Goal: Task Accomplishment & Management: Use online tool/utility

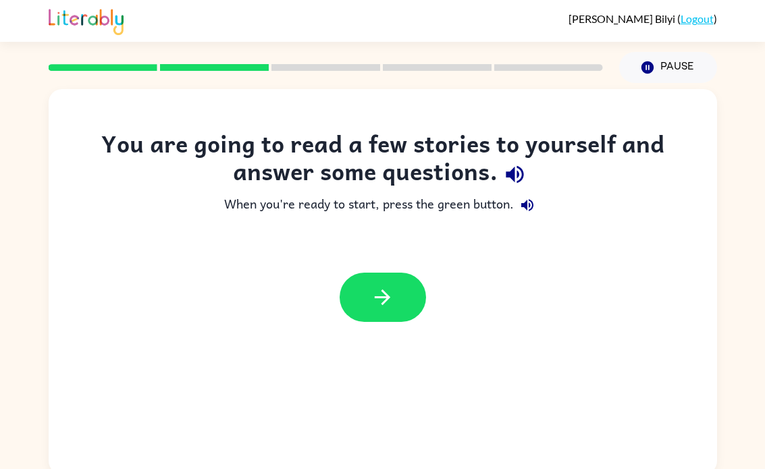
click at [404, 275] on button "button" at bounding box center [383, 297] width 86 height 49
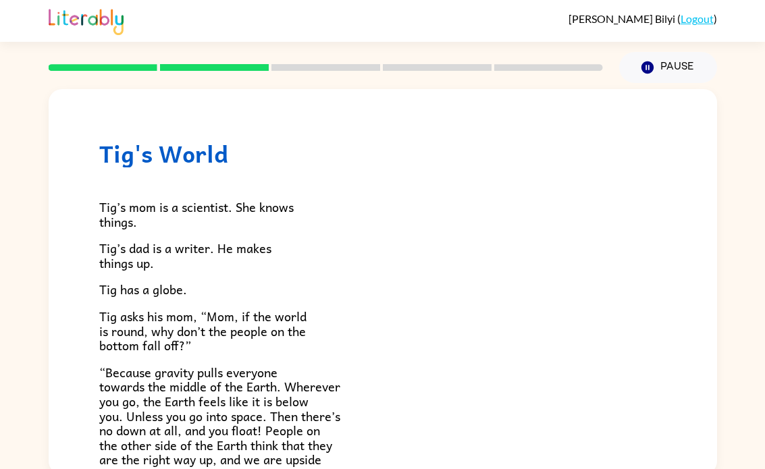
click at [696, 55] on button "Pause Pause" at bounding box center [668, 67] width 98 height 31
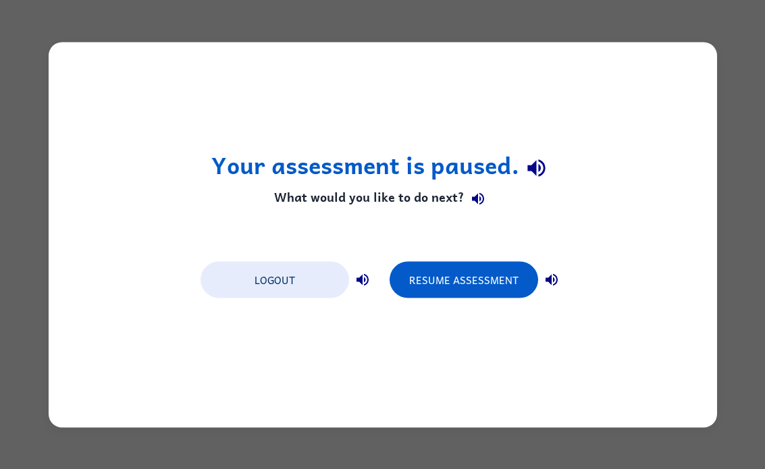
click at [482, 279] on button "Resume Assessment" at bounding box center [464, 279] width 149 height 36
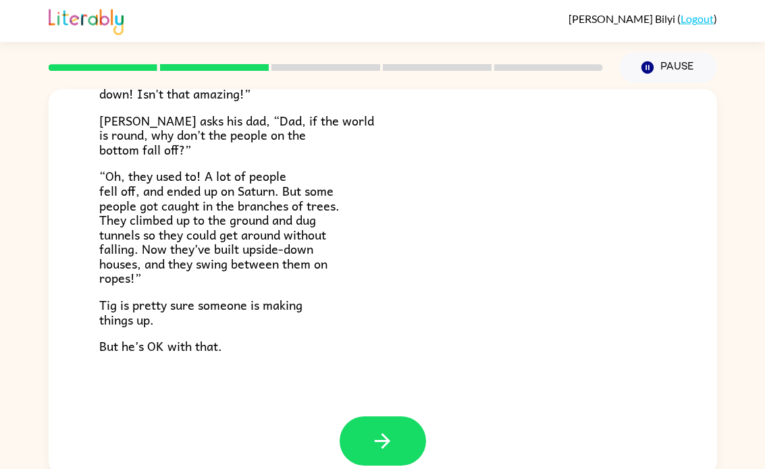
scroll to position [379, 0]
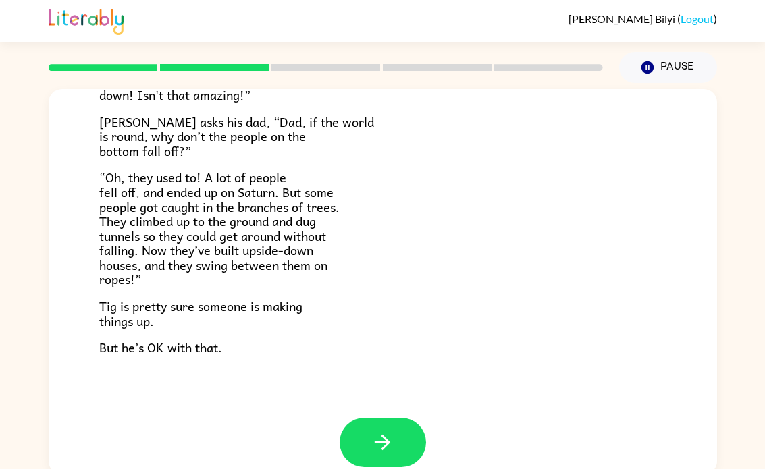
click at [409, 418] on button "button" at bounding box center [383, 442] width 86 height 49
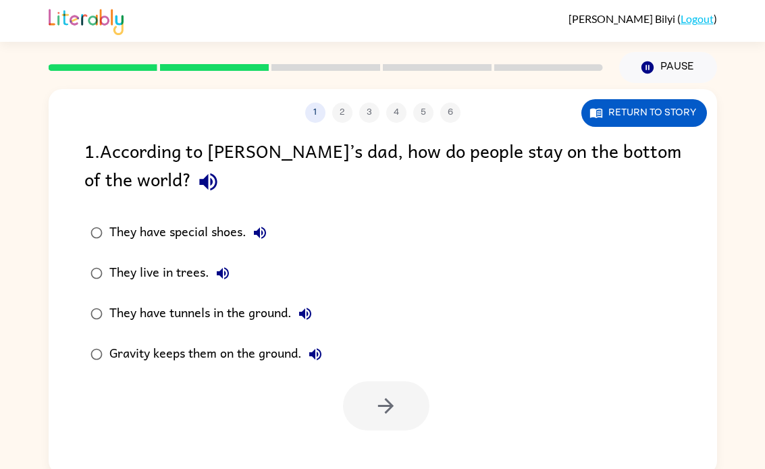
scroll to position [0, 0]
click at [223, 356] on div "Gravity keeps them on the ground." at bounding box center [218, 354] width 219 height 27
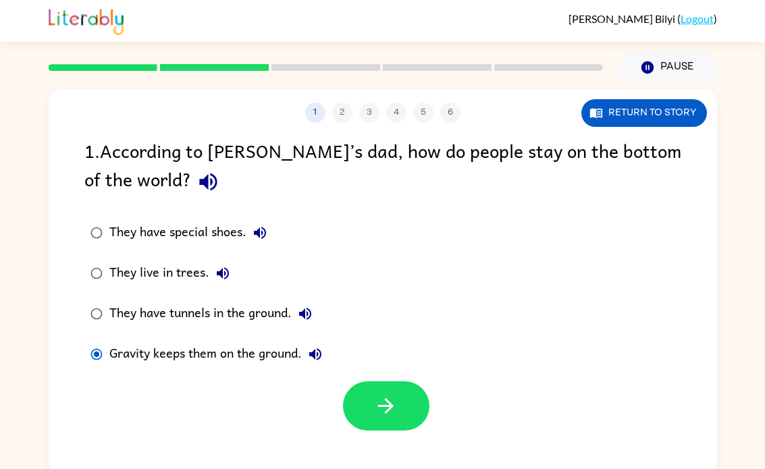
click at [295, 313] on button "They have tunnels in the ground." at bounding box center [305, 313] width 27 height 27
click at [375, 405] on icon "button" at bounding box center [386, 406] width 24 height 24
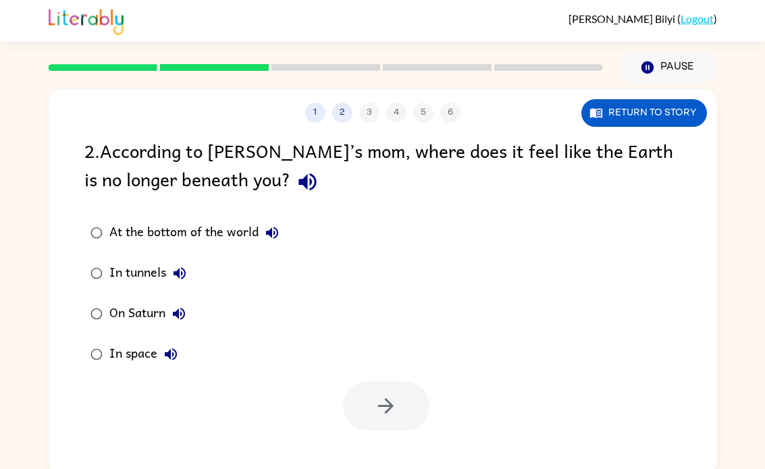
click at [143, 305] on div "On Saturn" at bounding box center [150, 313] width 83 height 27
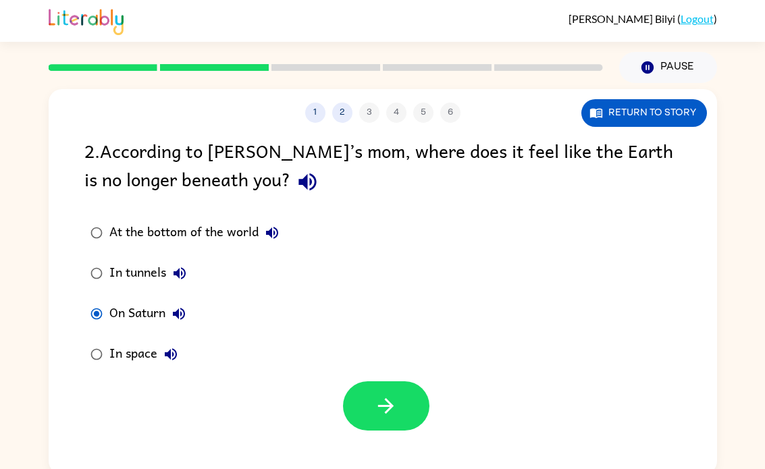
click at [390, 418] on icon "button" at bounding box center [386, 406] width 24 height 24
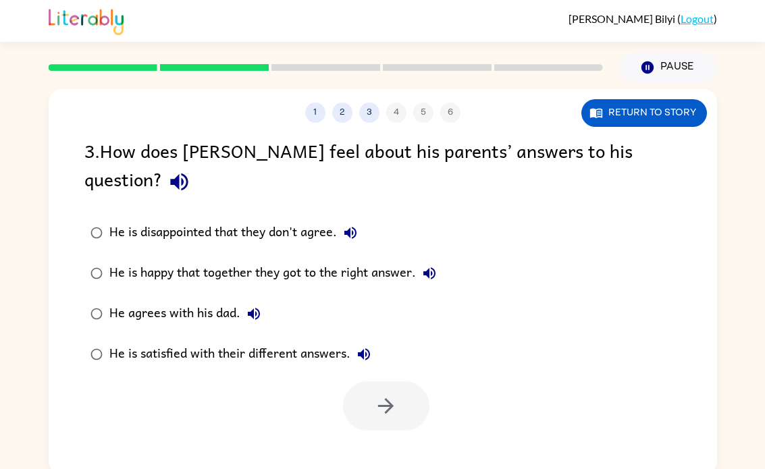
click at [201, 263] on label "He is happy that together they got to the right answer." at bounding box center [263, 273] width 373 height 41
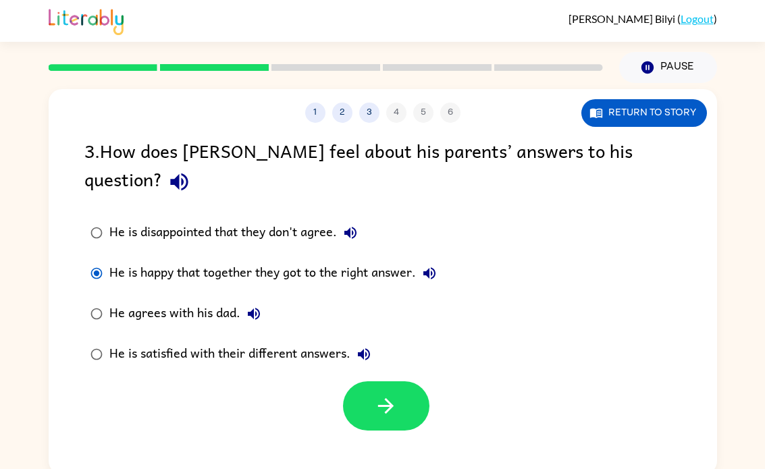
click at [200, 263] on label "He is happy that together they got to the right answer." at bounding box center [263, 273] width 373 height 41
click at [376, 394] on icon "button" at bounding box center [386, 406] width 24 height 24
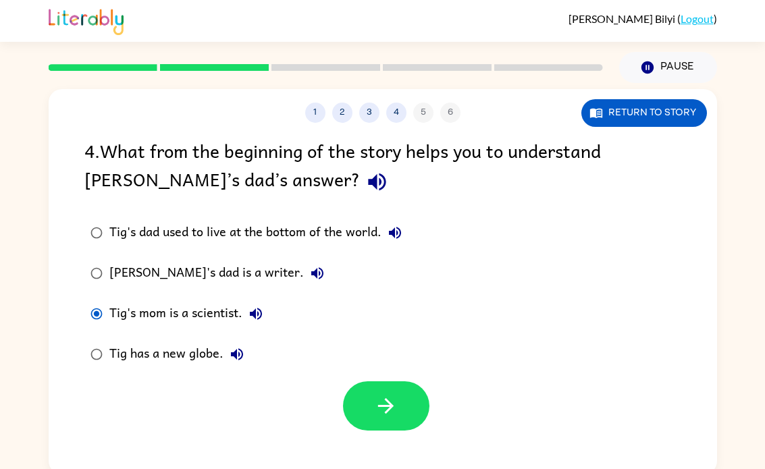
click at [390, 412] on icon "button" at bounding box center [386, 406] width 24 height 24
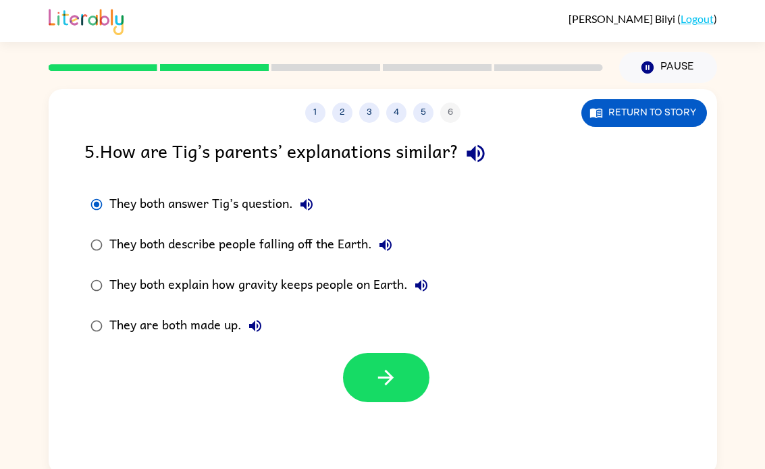
click at [380, 388] on icon "button" at bounding box center [386, 378] width 24 height 24
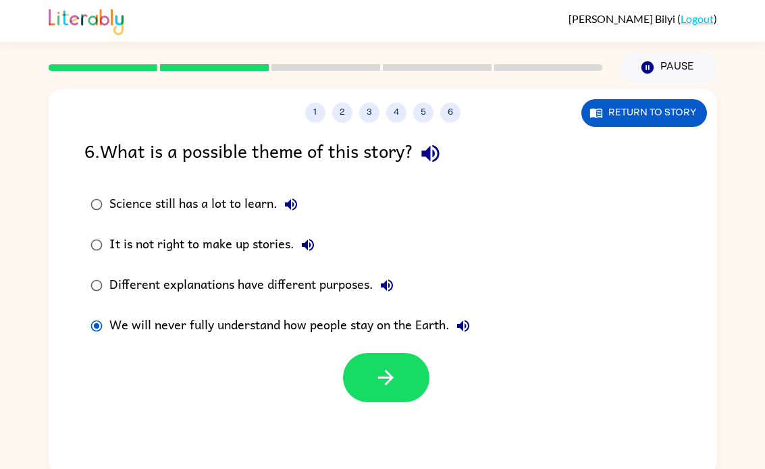
click at [396, 370] on icon "button" at bounding box center [386, 378] width 24 height 24
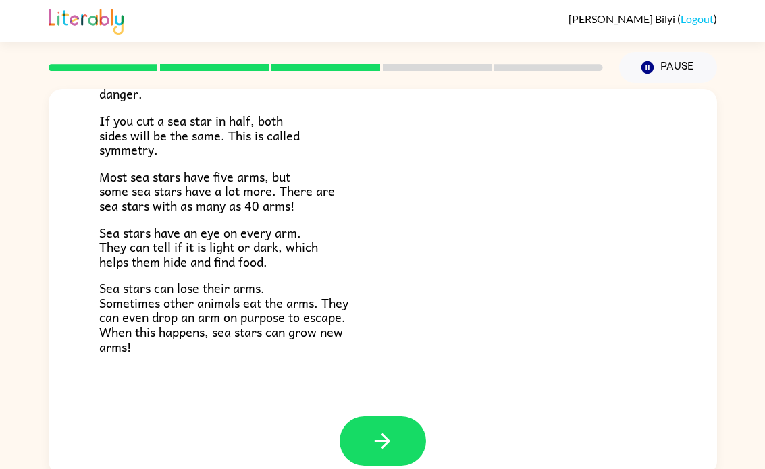
scroll to position [377, 0]
click at [403, 433] on button "button" at bounding box center [383, 441] width 86 height 49
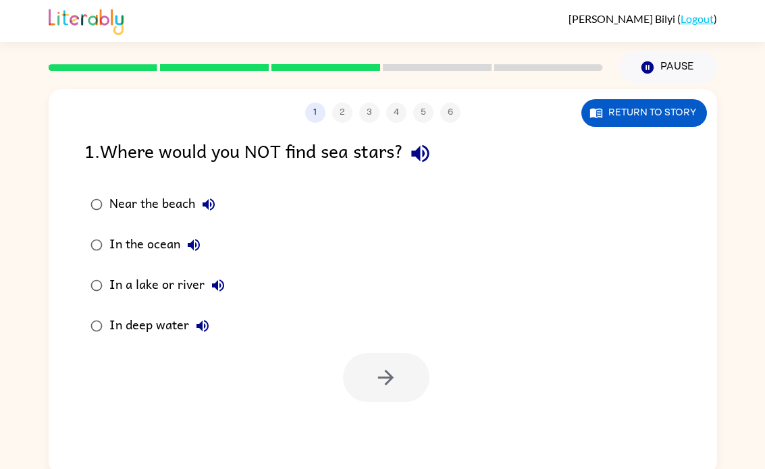
scroll to position [0, 0]
click at [393, 369] on icon "button" at bounding box center [386, 378] width 24 height 24
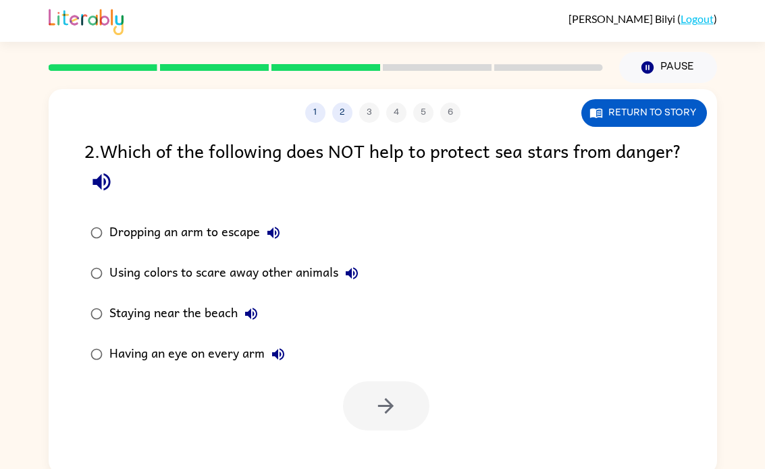
click at [398, 410] on button "button" at bounding box center [386, 405] width 86 height 49
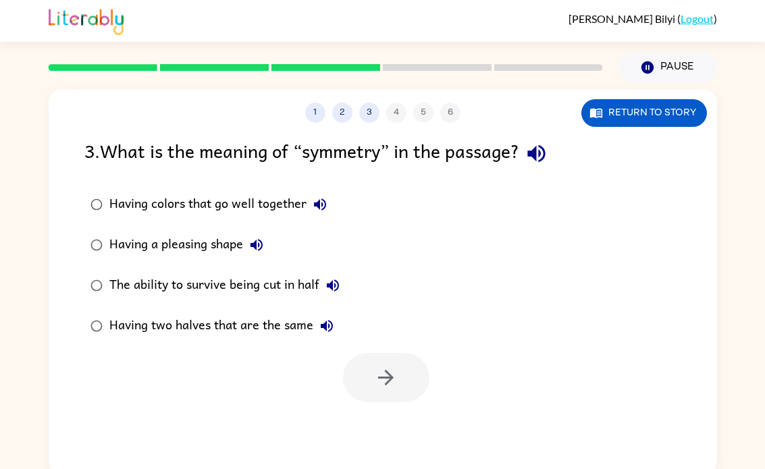
scroll to position [6, 0]
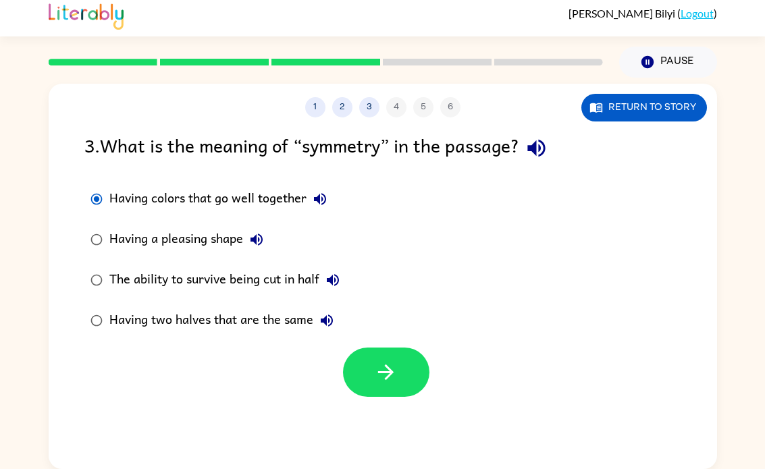
click at [379, 373] on icon "button" at bounding box center [386, 373] width 16 height 16
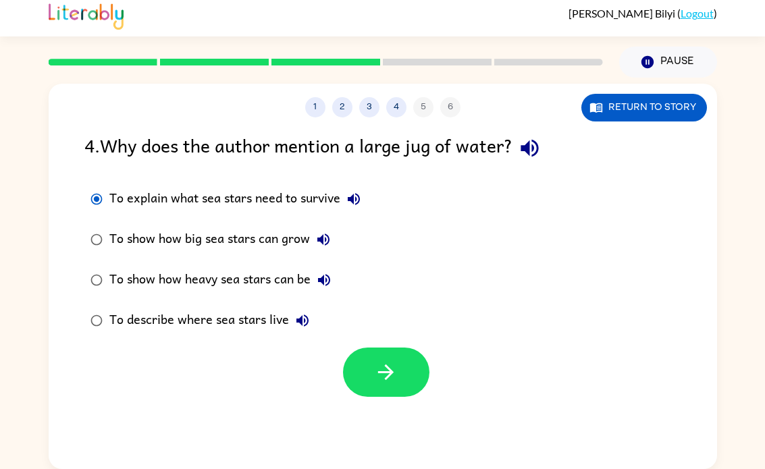
click at [390, 379] on icon "button" at bounding box center [386, 372] width 24 height 24
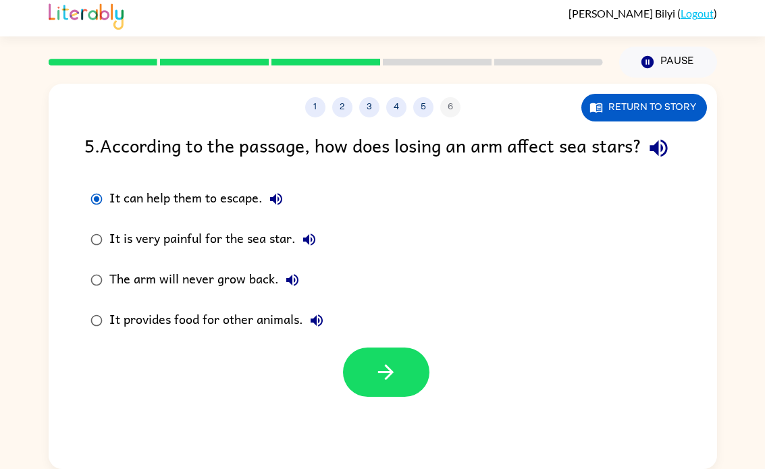
click at [398, 397] on button "button" at bounding box center [386, 372] width 86 height 49
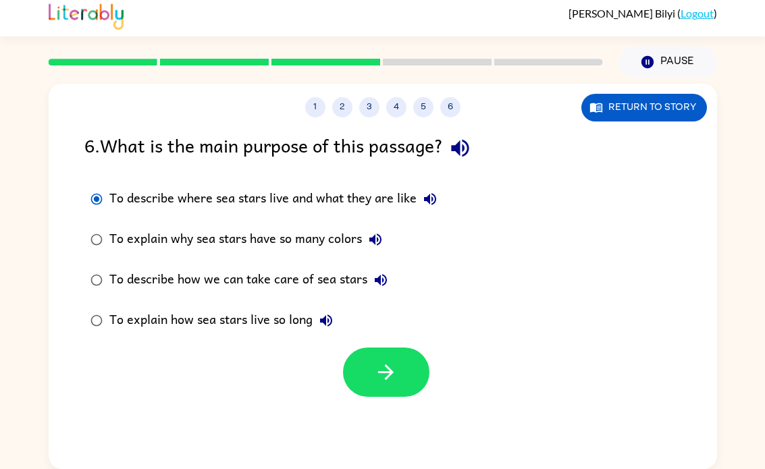
click at [396, 384] on icon "button" at bounding box center [386, 372] width 24 height 24
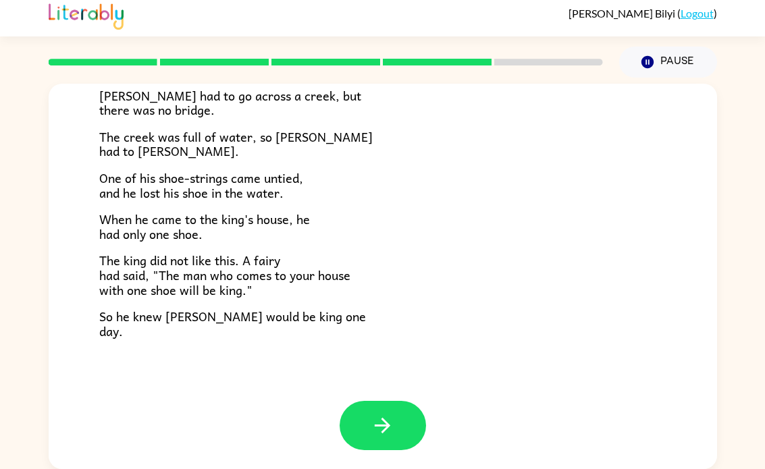
scroll to position [223, 0]
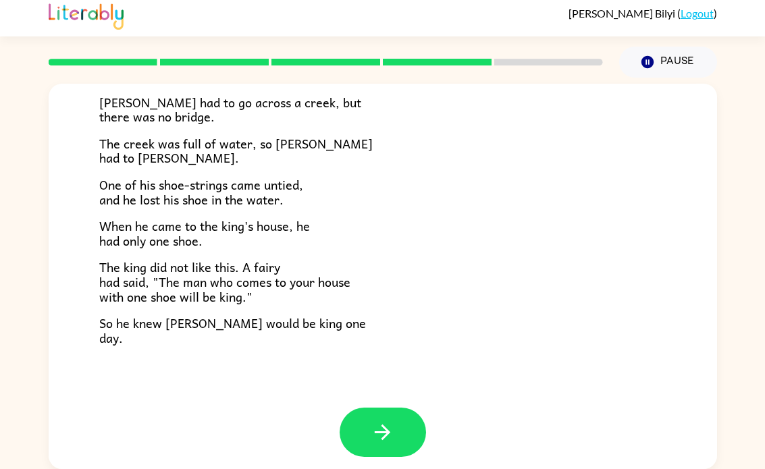
click at [382, 432] on icon "button" at bounding box center [383, 433] width 24 height 24
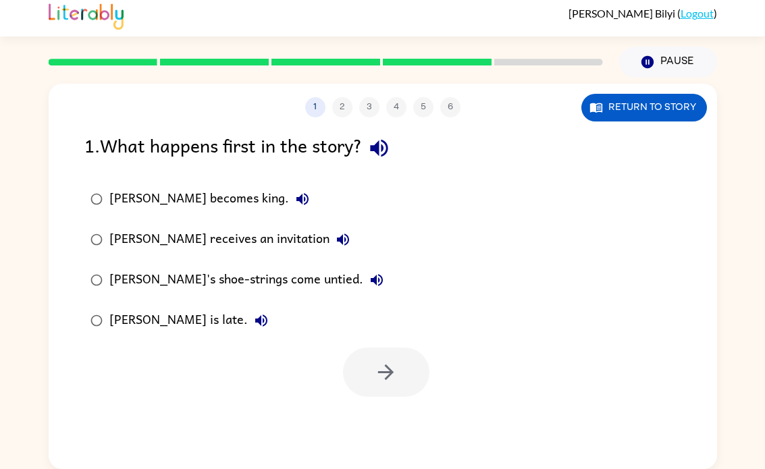
scroll to position [0, 0]
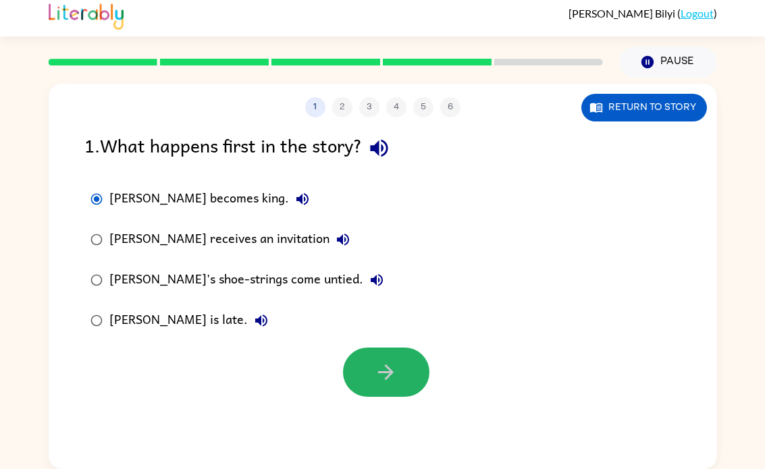
click at [389, 368] on icon "button" at bounding box center [386, 373] width 16 height 16
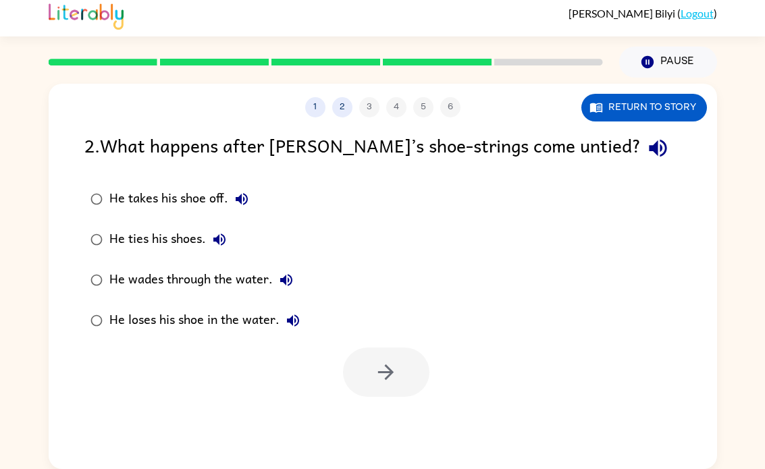
click at [400, 374] on div at bounding box center [386, 372] width 86 height 49
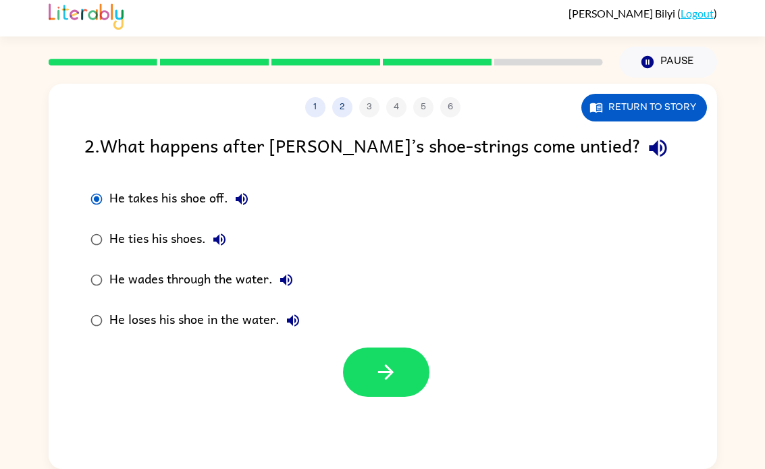
click at [394, 375] on icon "button" at bounding box center [386, 372] width 24 height 24
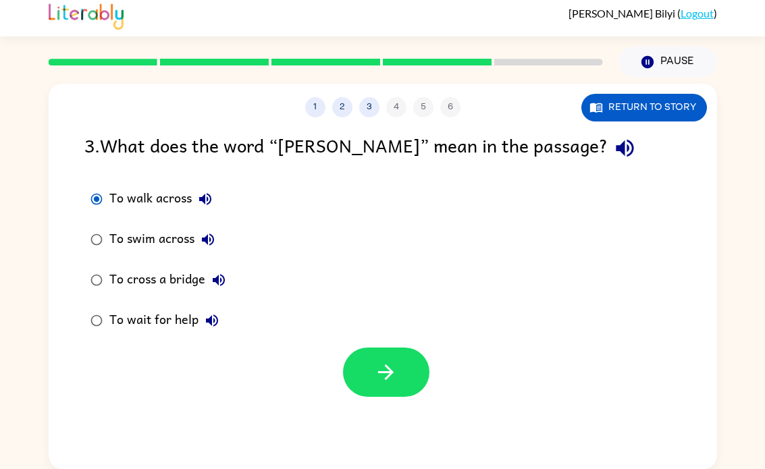
click at [399, 365] on button "button" at bounding box center [386, 372] width 86 height 49
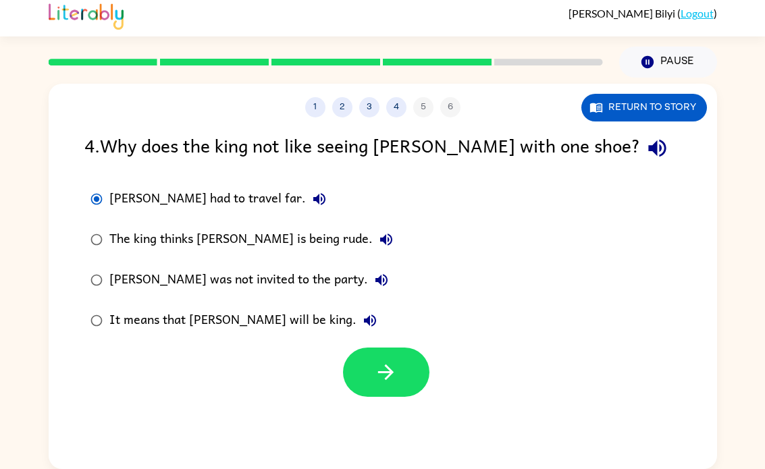
click at [398, 368] on button "button" at bounding box center [386, 372] width 86 height 49
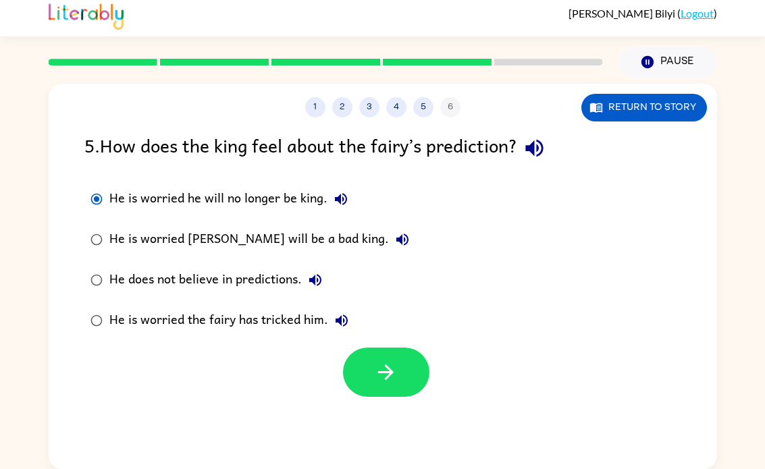
click at [412, 369] on button "button" at bounding box center [386, 372] width 86 height 49
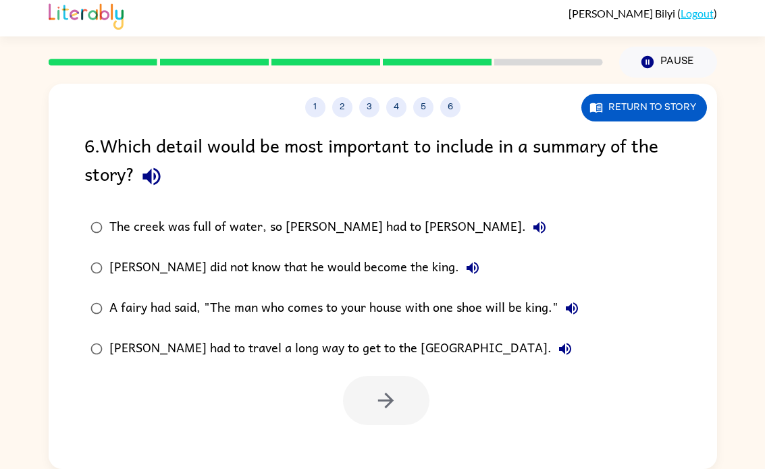
click at [98, 201] on div "6 . Which detail would be most important to include in a summary of the story? …" at bounding box center [383, 278] width 668 height 294
click at [409, 369] on label "[PERSON_NAME] had to travel a long way to get to the [GEOGRAPHIC_DATA]." at bounding box center [334, 349] width 515 height 41
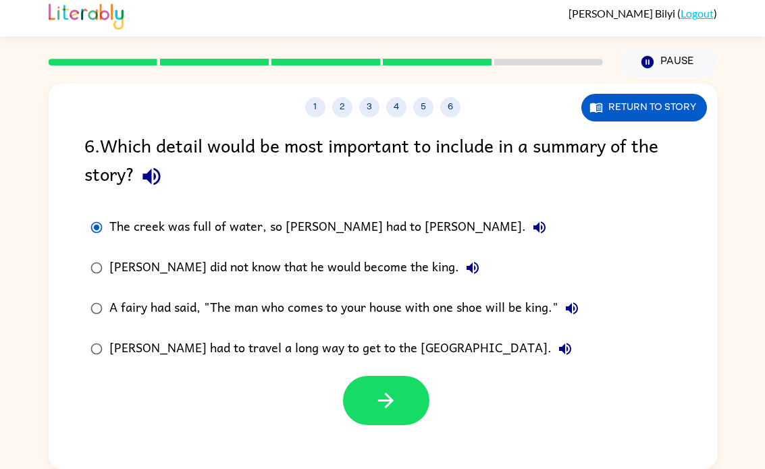
click at [410, 394] on button "button" at bounding box center [386, 400] width 86 height 49
